Goal: Information Seeking & Learning: Learn about a topic

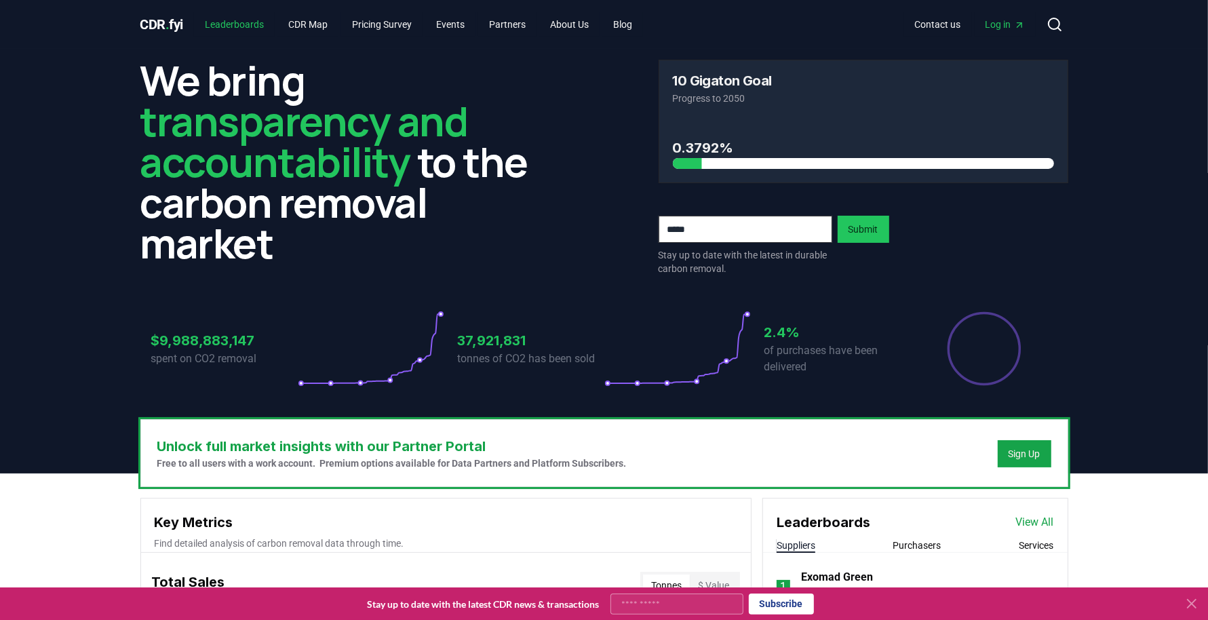
click at [250, 27] on link "Leaderboards" at bounding box center [234, 24] width 81 height 24
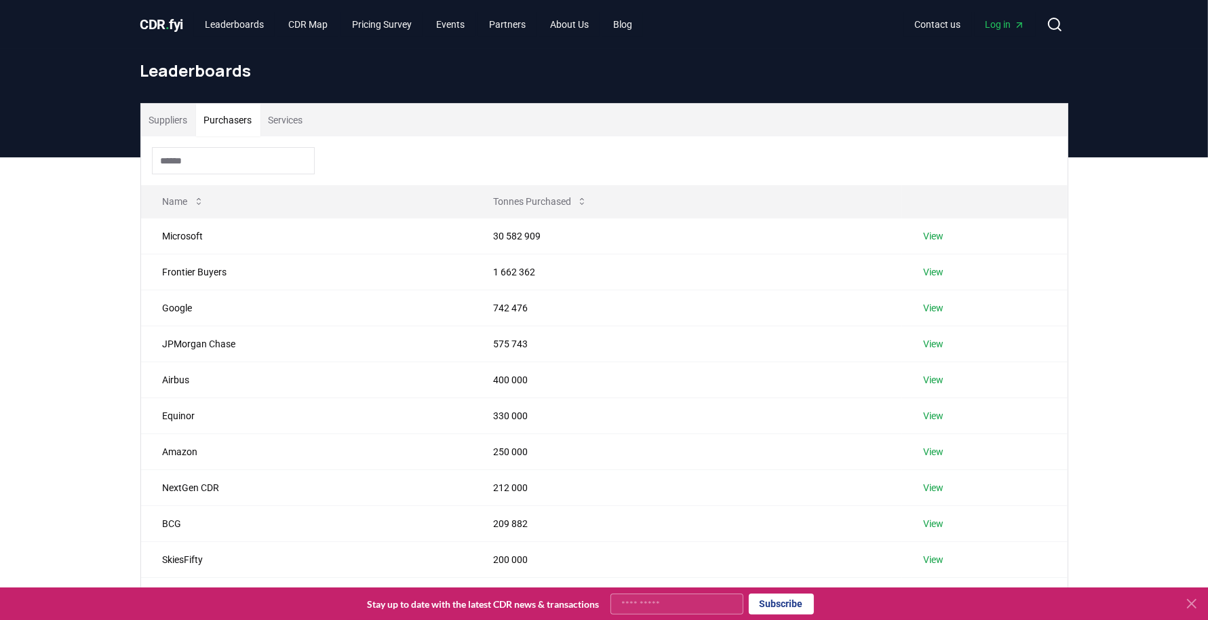
click at [229, 126] on button "Purchasers" at bounding box center [228, 120] width 64 height 33
click at [228, 159] on input at bounding box center [233, 160] width 163 height 27
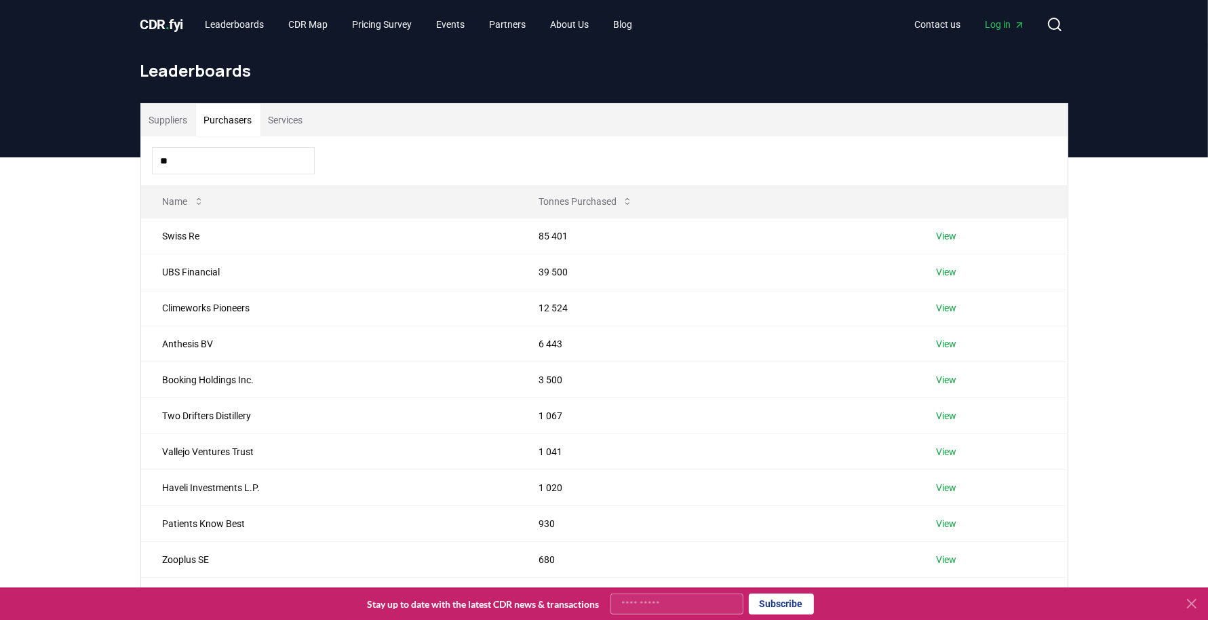
type input "*"
